Goal: Obtain resource: Download file/media

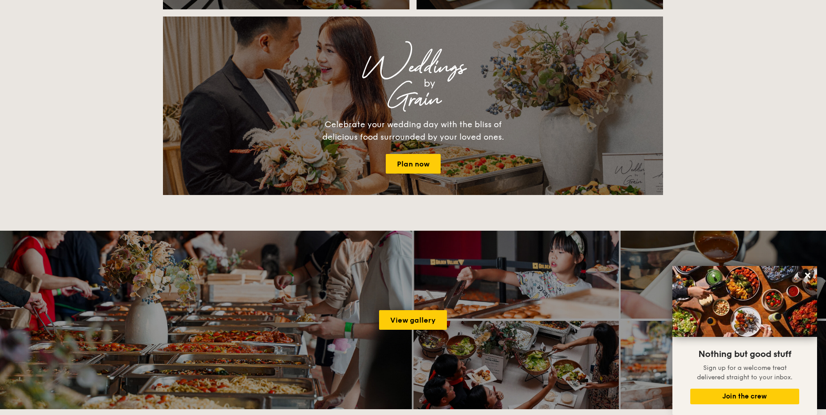
scroll to position [1205, 0]
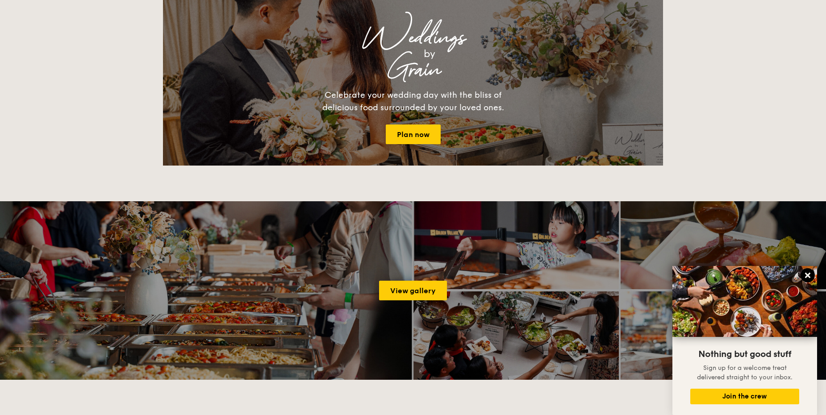
click at [807, 275] on icon at bounding box center [807, 275] width 5 height 5
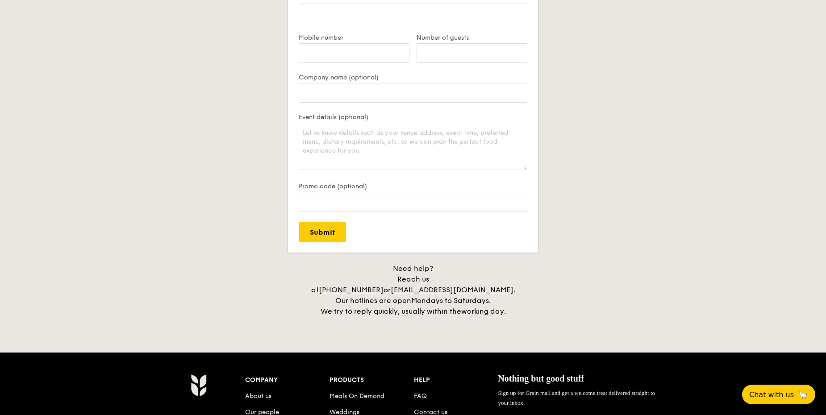
scroll to position [1920, 0]
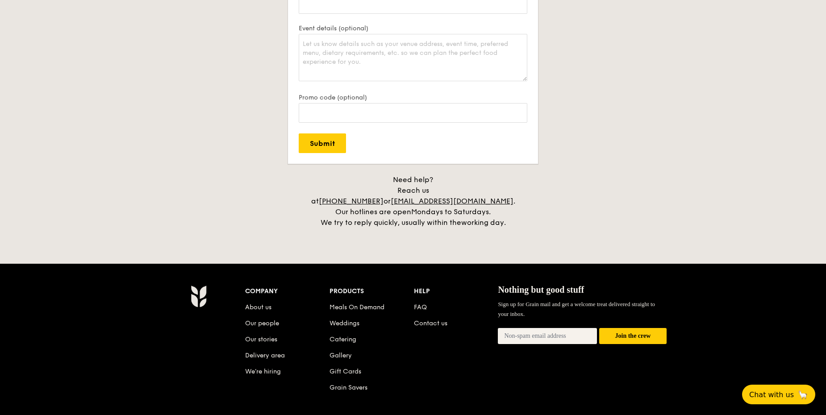
click at [234, 200] on h4 "Need help? Reach us at [PHONE_NUMBER] or [EMAIL_ADDRESS][DOMAIN_NAME] . Our hot…" at bounding box center [413, 202] width 500 height 54
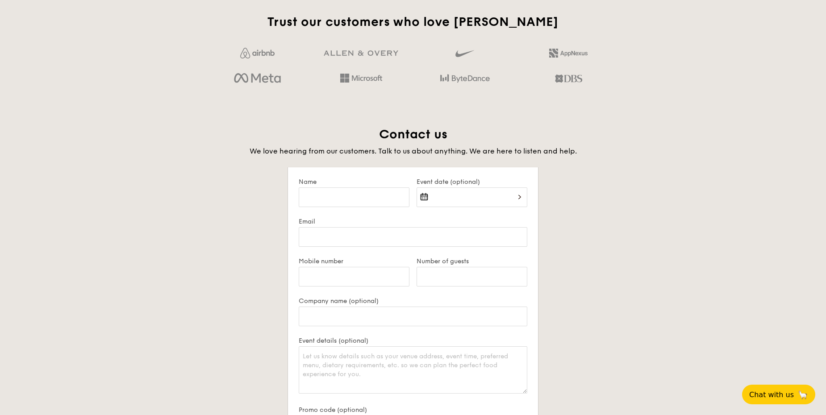
scroll to position [1429, 0]
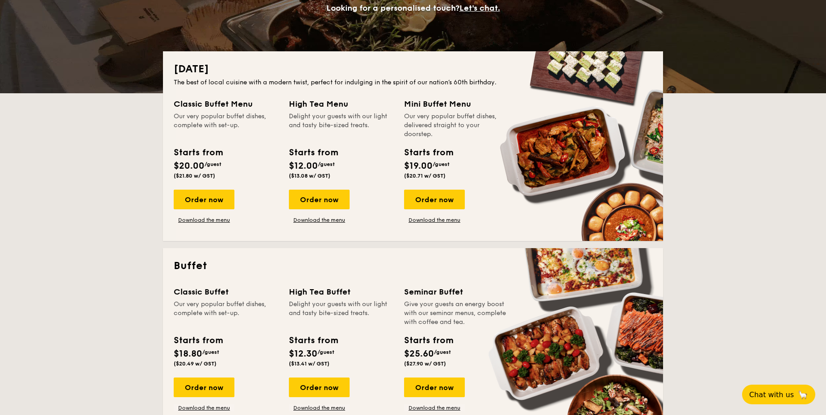
scroll to position [179, 0]
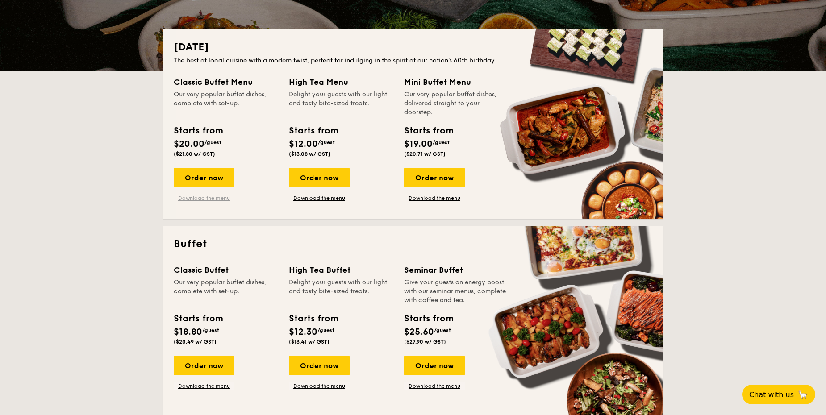
click at [219, 198] on link "Download the menu" at bounding box center [204, 198] width 61 height 7
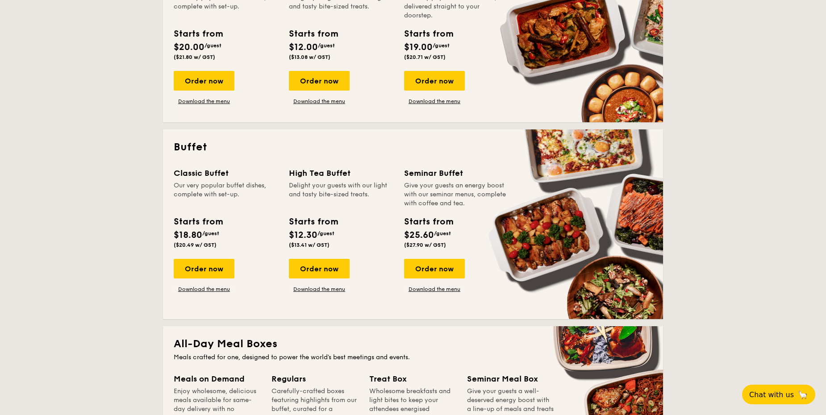
scroll to position [268, 0]
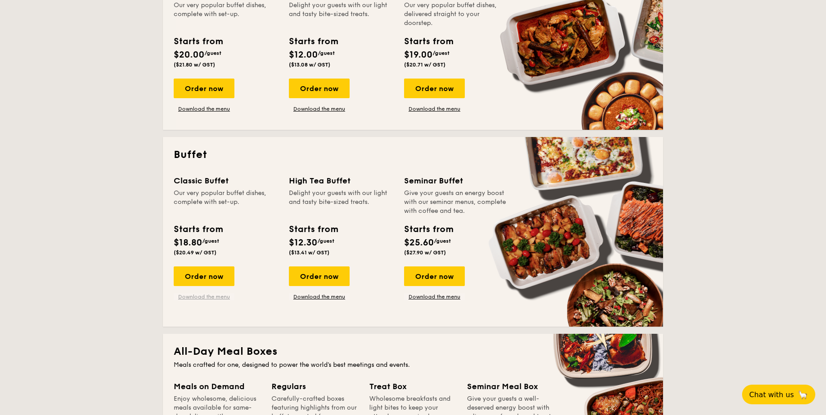
click at [212, 299] on link "Download the menu" at bounding box center [204, 296] width 61 height 7
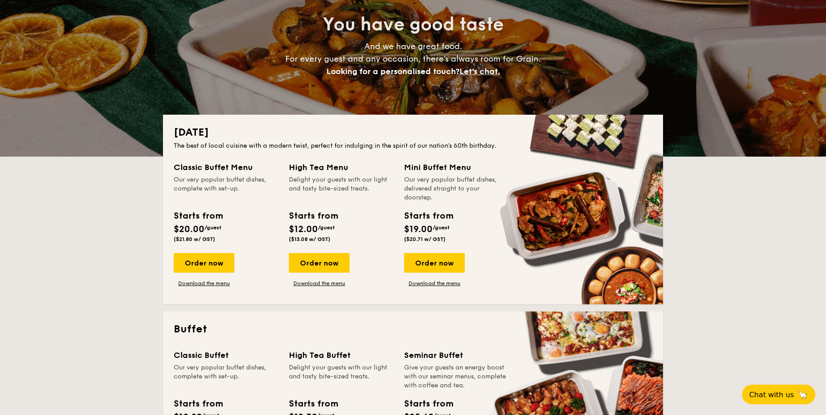
scroll to position [89, 0]
